Goal: Transaction & Acquisition: Download file/media

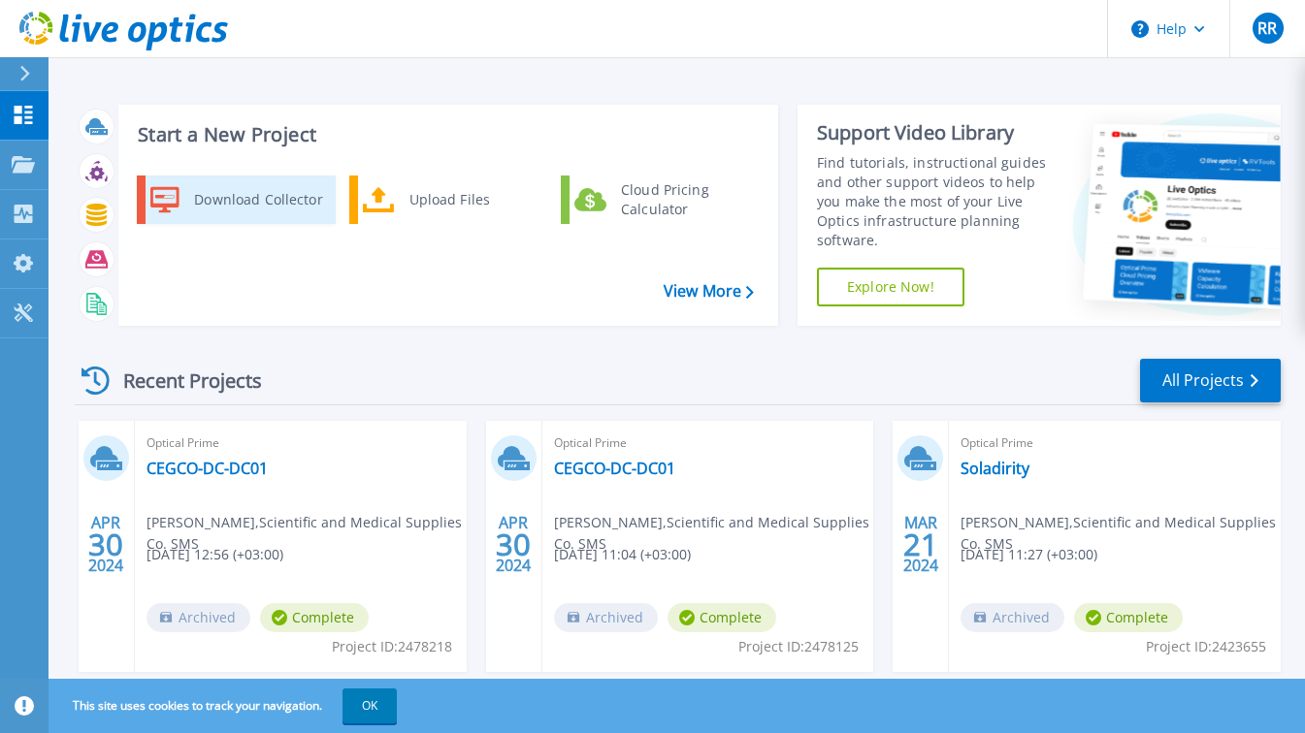
click at [307, 195] on div "Download Collector" at bounding box center [257, 199] width 147 height 39
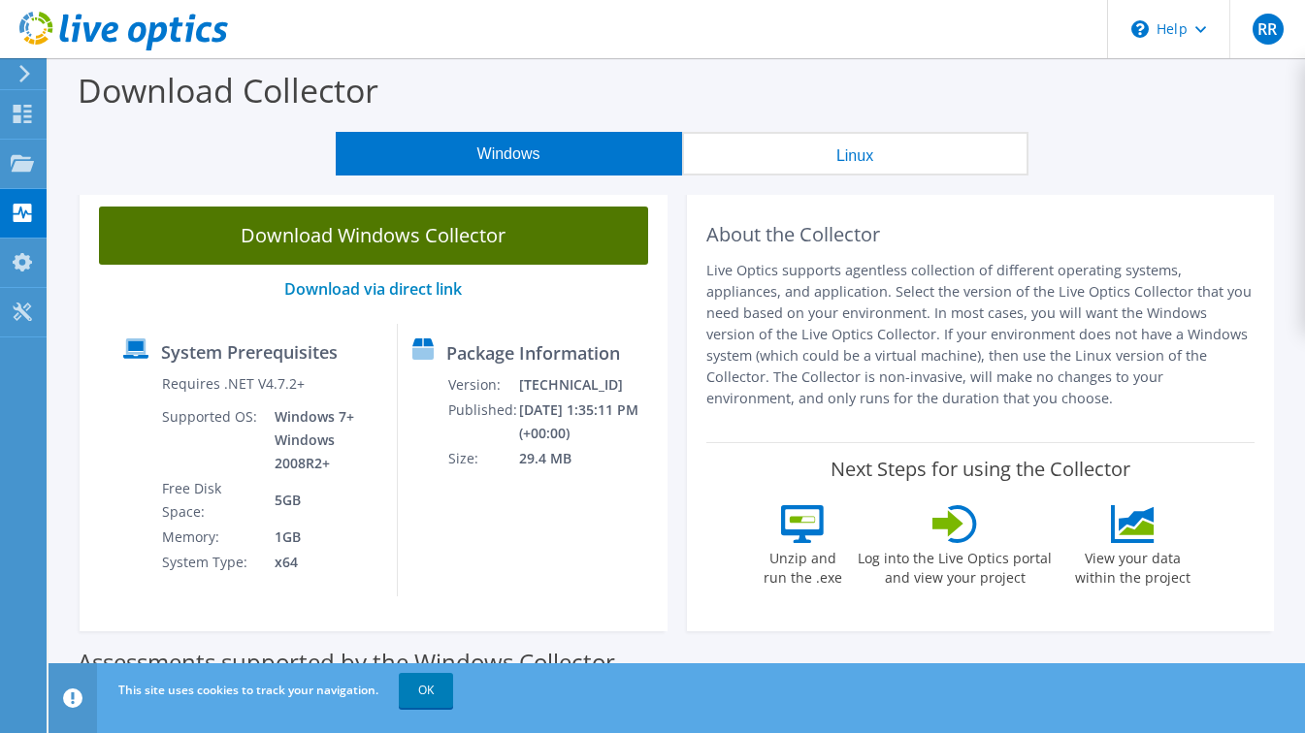
click at [342, 230] on link "Download Windows Collector" at bounding box center [373, 236] width 549 height 58
